Goal: Information Seeking & Learning: Learn about a topic

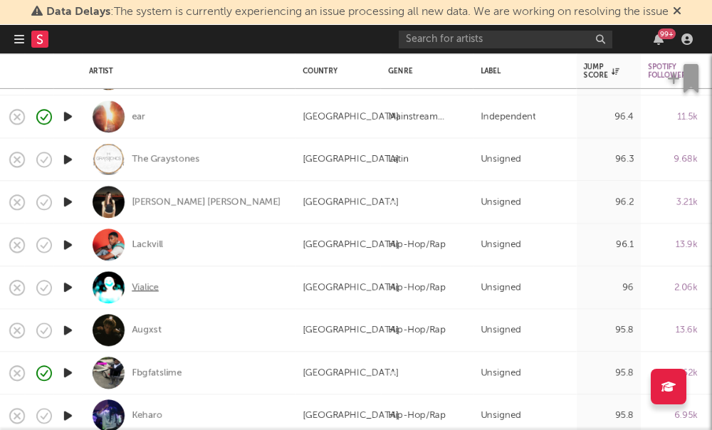
click at [144, 282] on div "Vialice" at bounding box center [145, 287] width 27 height 13
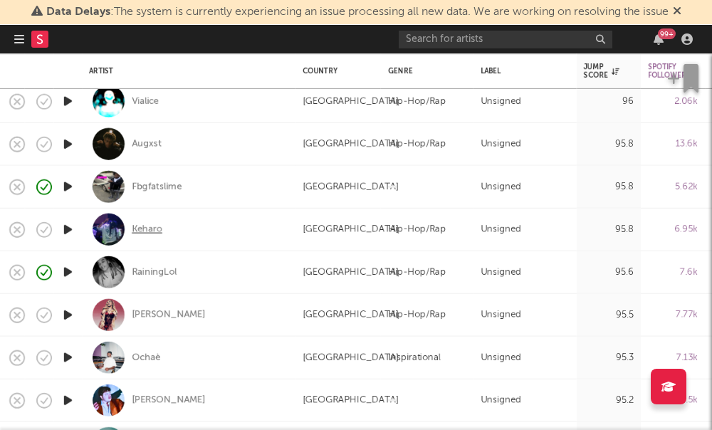
click at [137, 229] on div "Keharo" at bounding box center [147, 229] width 31 height 13
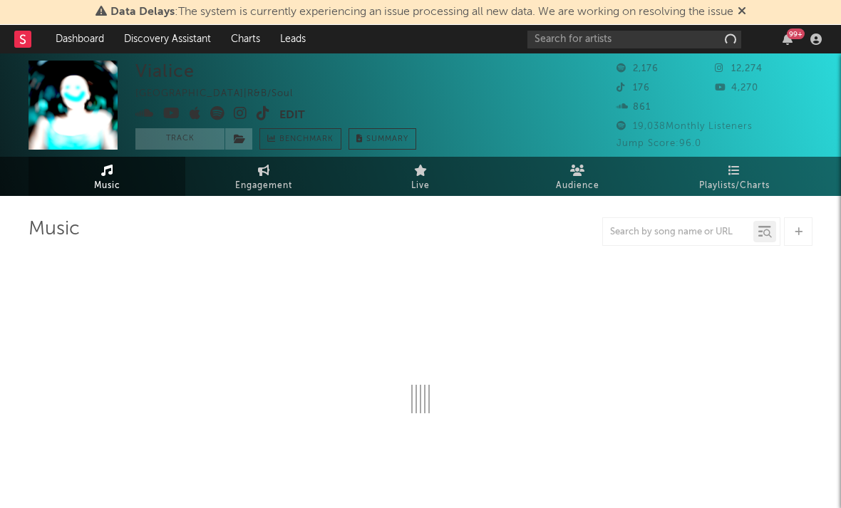
select select "1w"
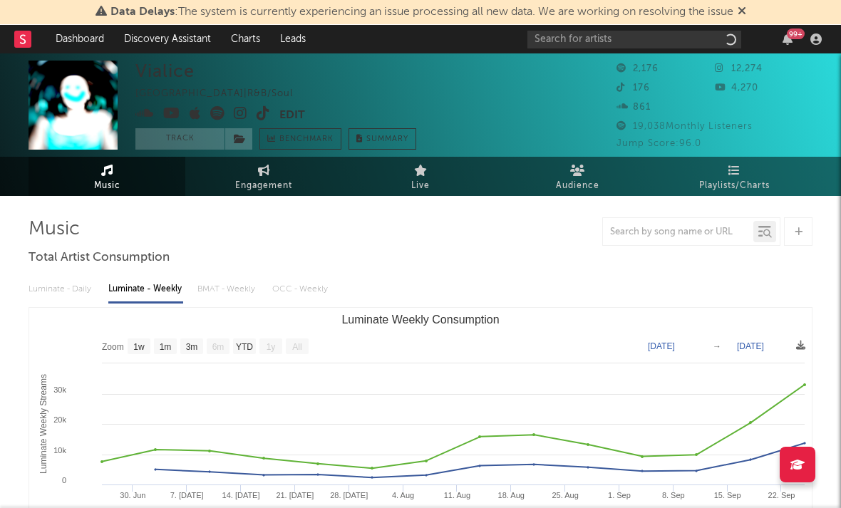
click at [236, 113] on icon at bounding box center [241, 113] width 14 height 14
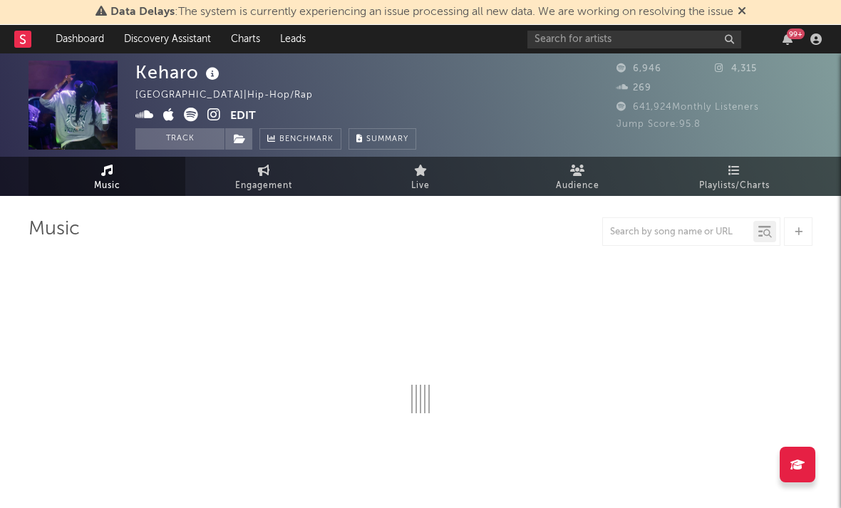
select select "6m"
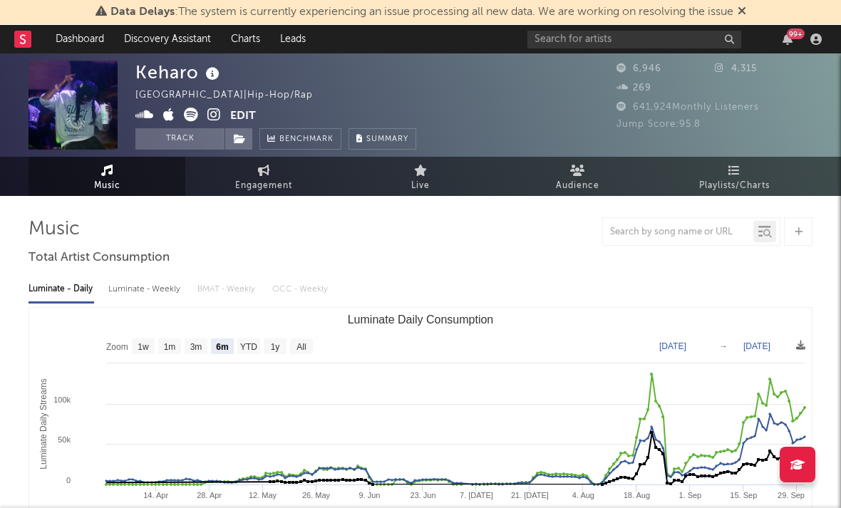
click at [215, 117] on icon at bounding box center [214, 115] width 14 height 14
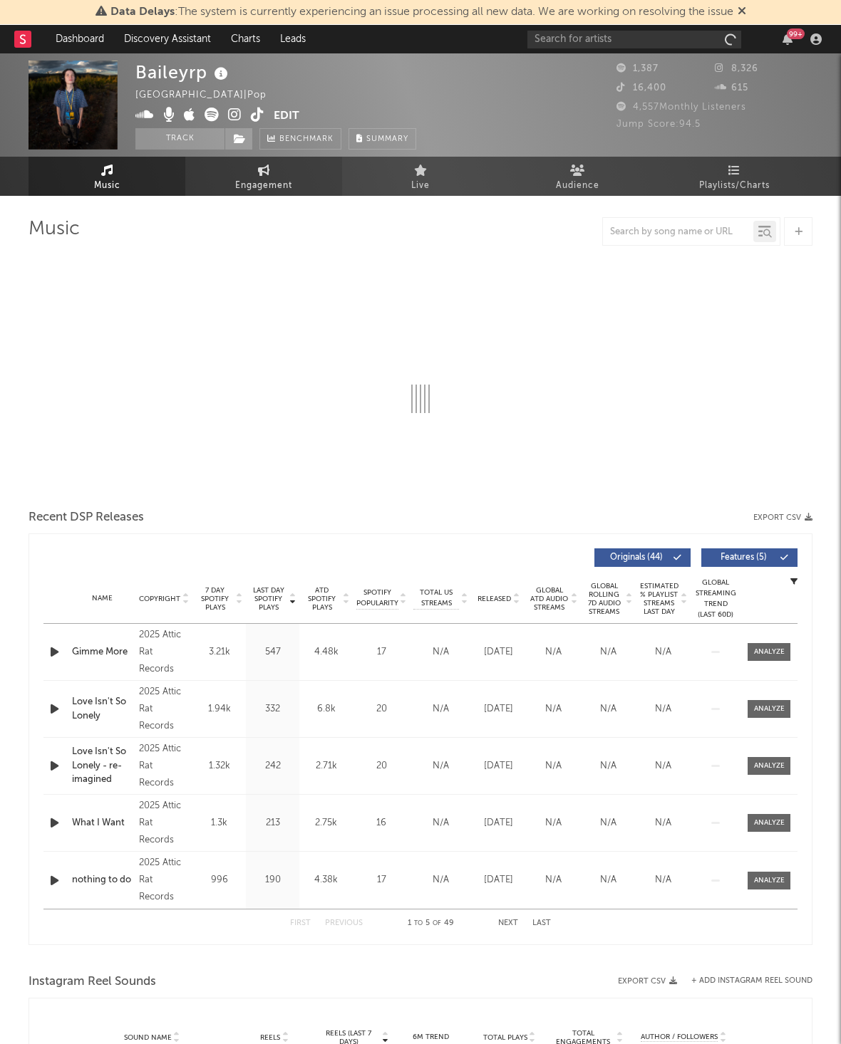
select select "1w"
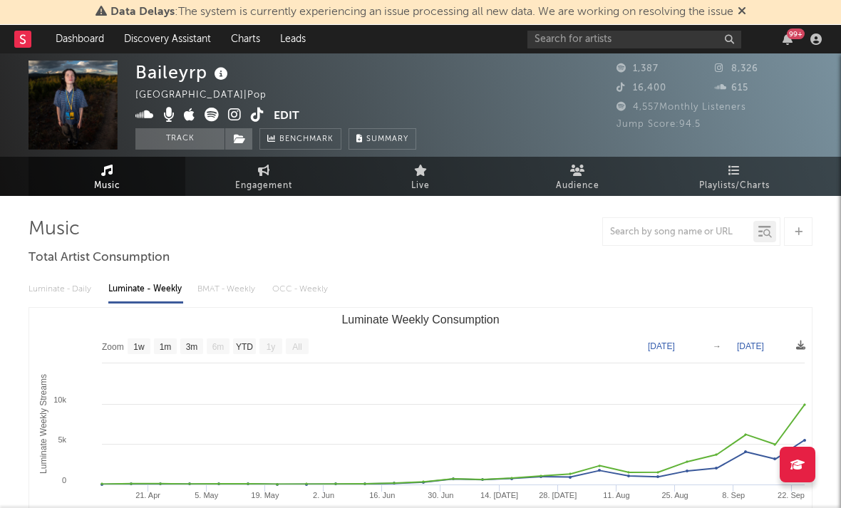
click at [229, 114] on icon at bounding box center [235, 115] width 14 height 14
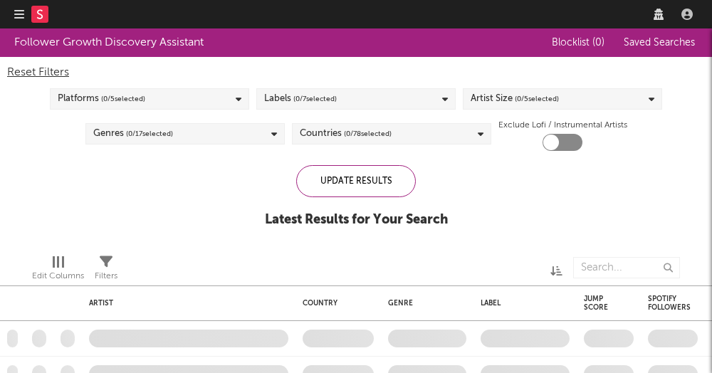
checkbox input "true"
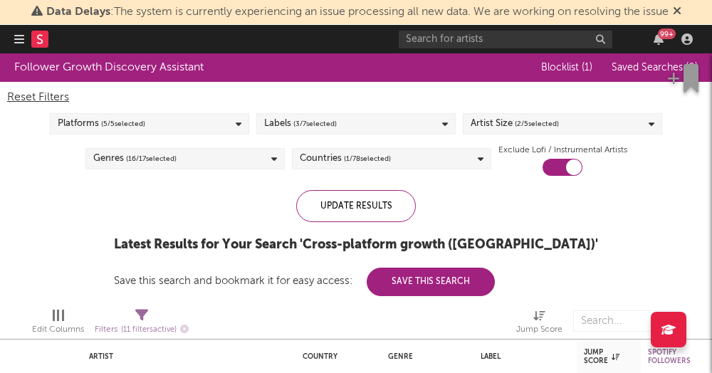
click at [396, 121] on div "Labels ( 3 / 7 selected)" at bounding box center [355, 123] width 199 height 21
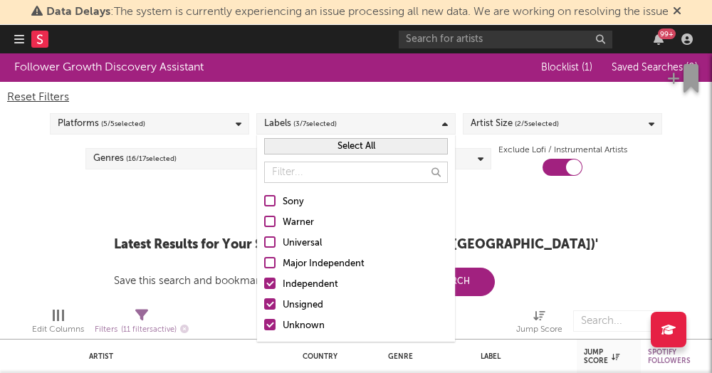
click at [578, 204] on div "Follower Growth Discovery Assistant Blocklist ( 1 ) Saved Searches ( 0 ) Reset …" at bounding box center [356, 174] width 712 height 243
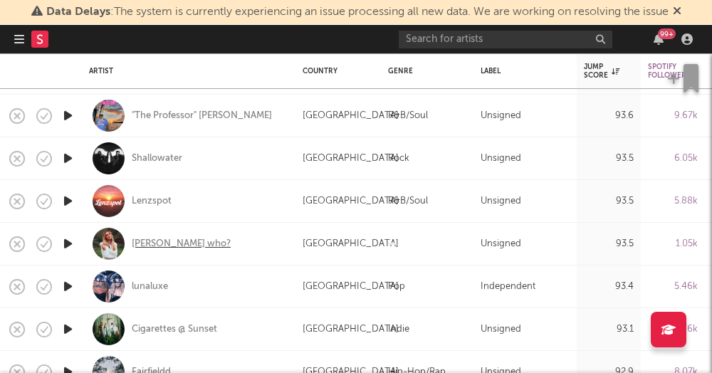
click at [138, 245] on div "[PERSON_NAME] who?" at bounding box center [181, 243] width 99 height 13
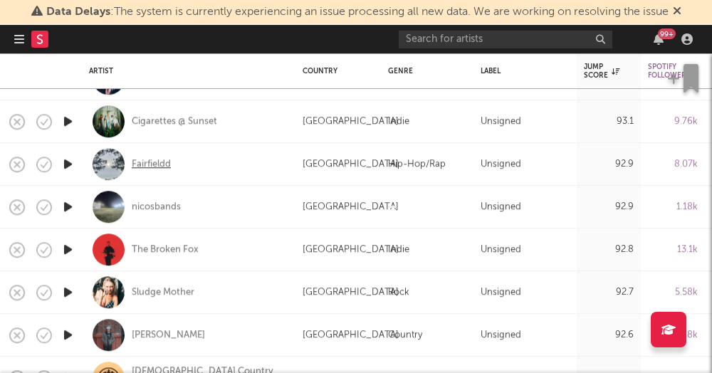
click at [150, 166] on div "Fairfieldd" at bounding box center [151, 164] width 39 height 13
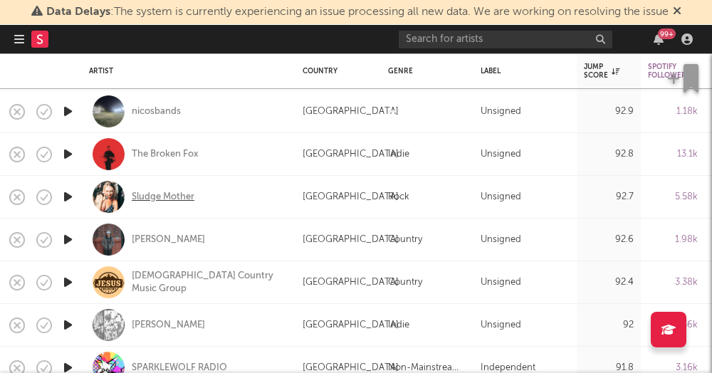
click at [160, 197] on div "Sludge Mother" at bounding box center [163, 197] width 63 height 13
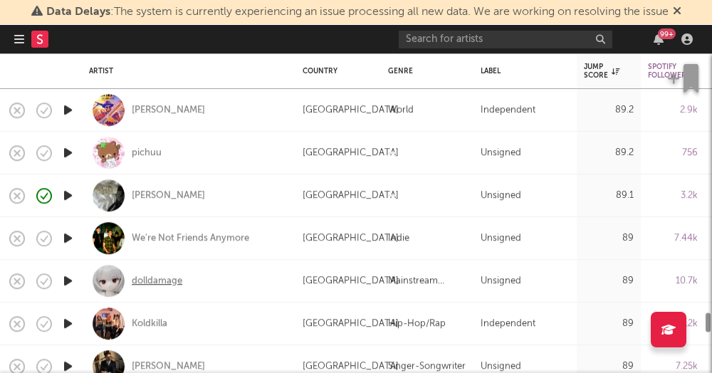
click at [145, 284] on div "dolldamage" at bounding box center [157, 281] width 51 height 13
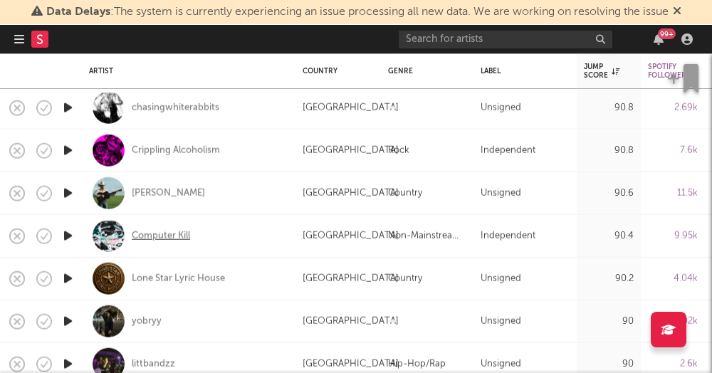
click at [146, 236] on div "Computer Kill" at bounding box center [161, 235] width 58 height 13
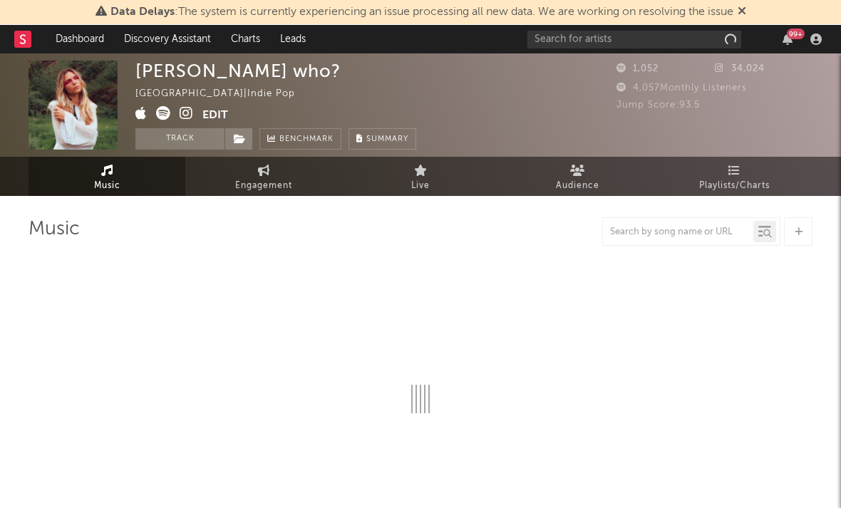
select select "1w"
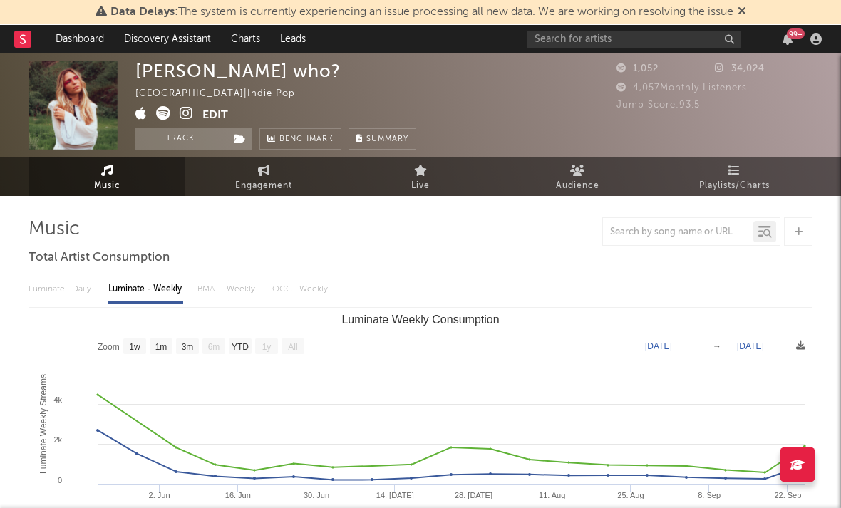
click at [184, 113] on icon at bounding box center [187, 113] width 14 height 14
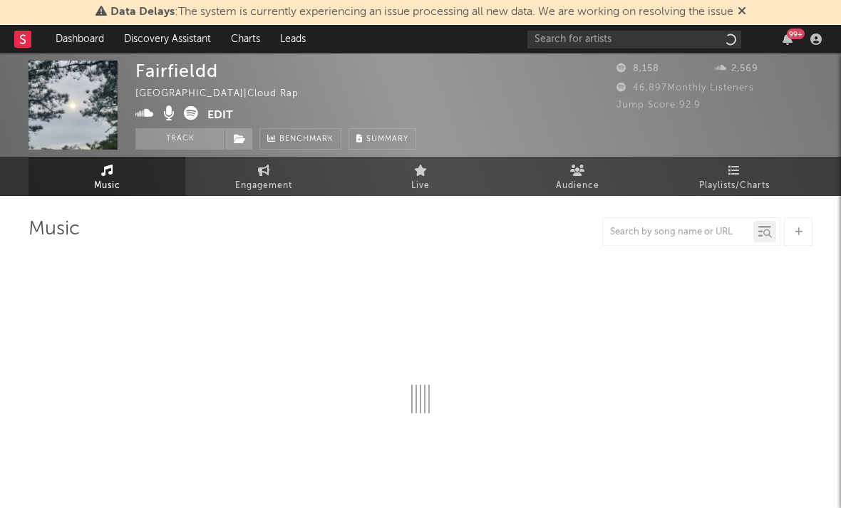
select select "1w"
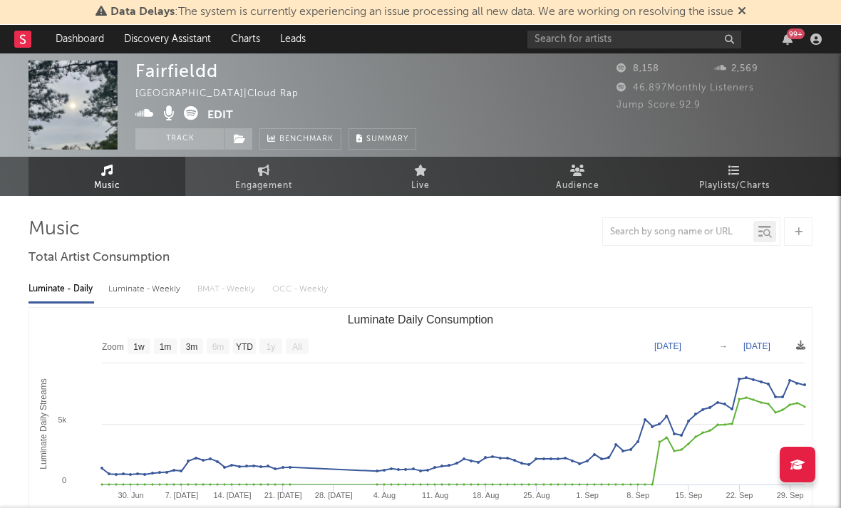
click at [141, 111] on icon at bounding box center [144, 113] width 19 height 14
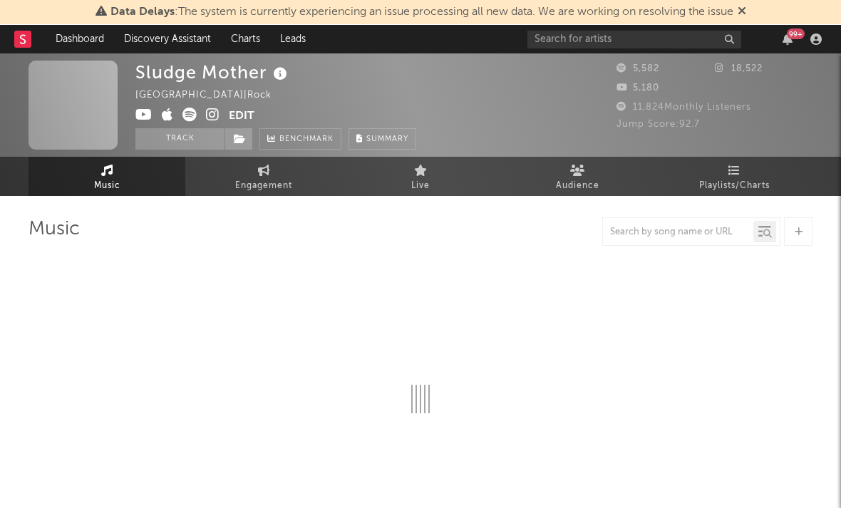
select select "6m"
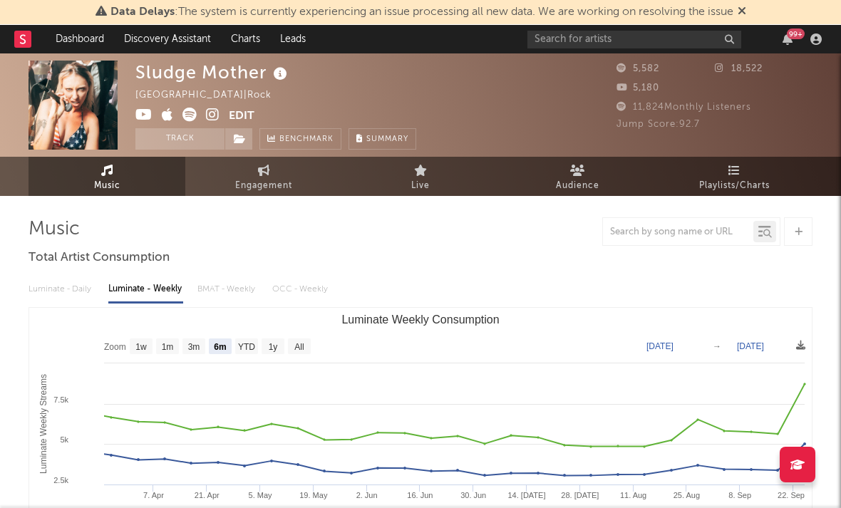
click at [207, 120] on icon at bounding box center [213, 115] width 14 height 14
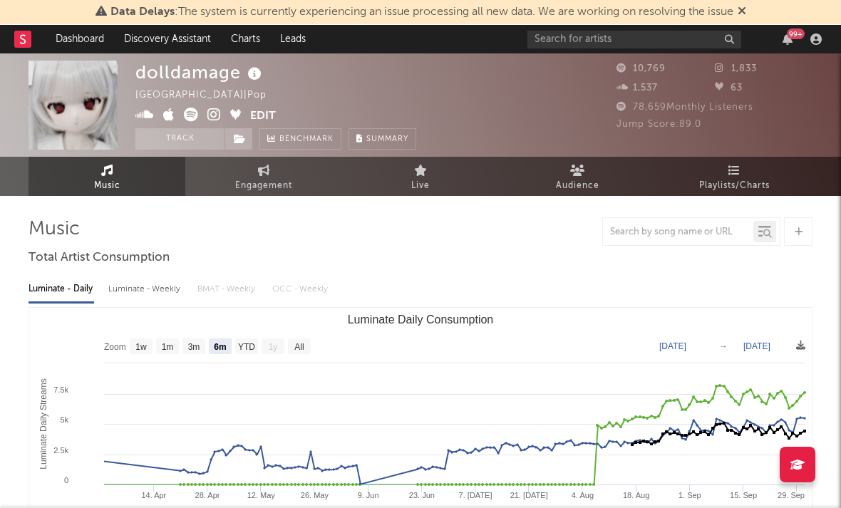
select select "6m"
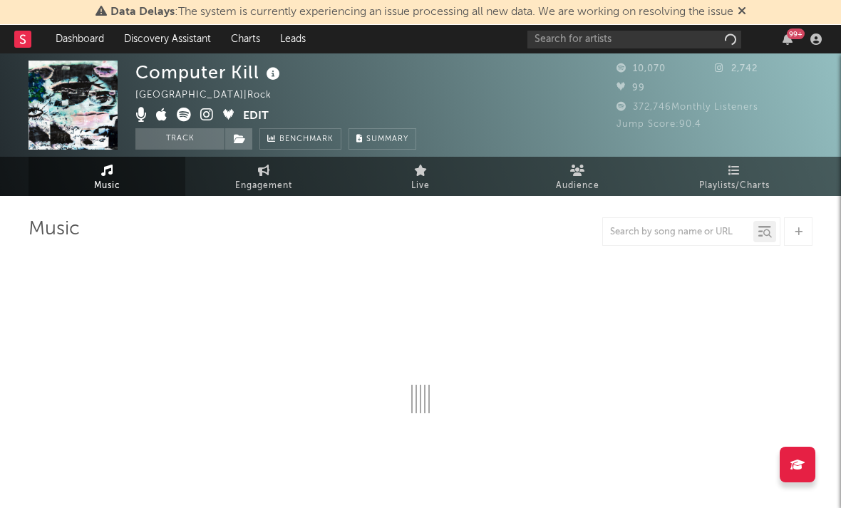
select select "6m"
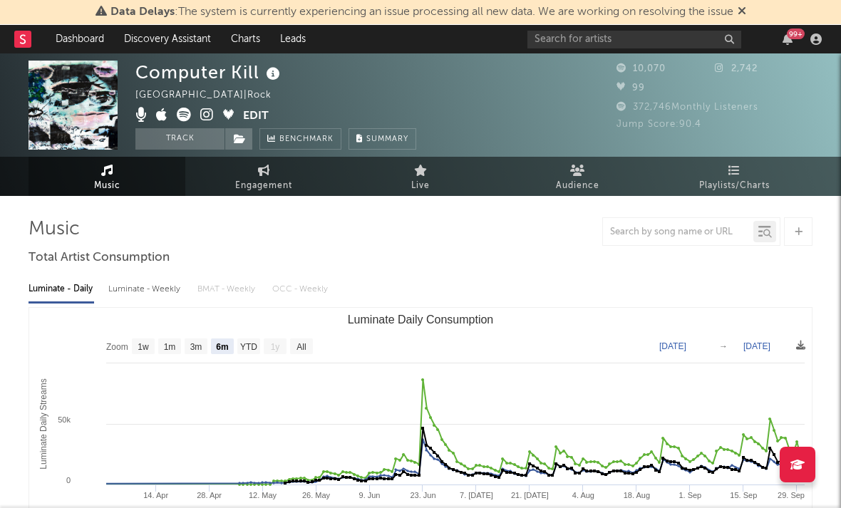
click at [203, 114] on icon at bounding box center [207, 115] width 14 height 14
